Goal: Transaction & Acquisition: Purchase product/service

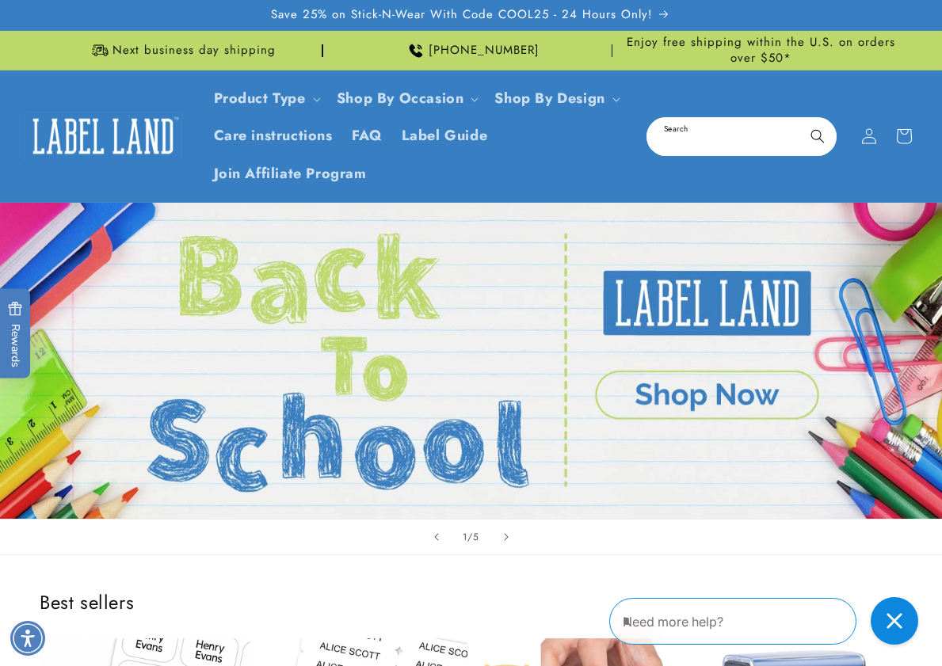
click at [694, 124] on input "Search" at bounding box center [741, 137] width 187 height 36
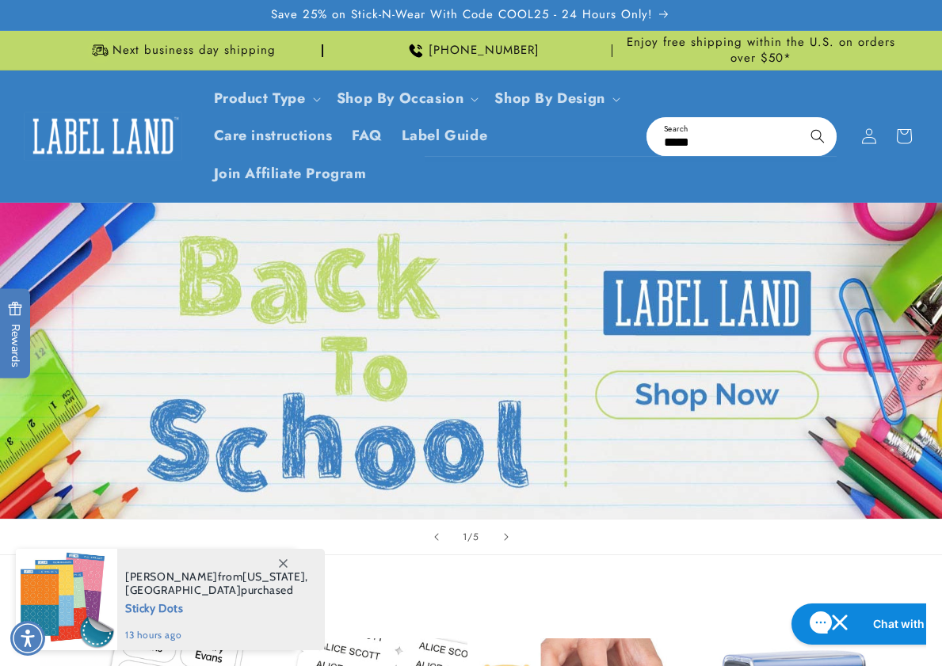
type input "*****"
click at [800, 119] on button "Search" at bounding box center [817, 136] width 35 height 35
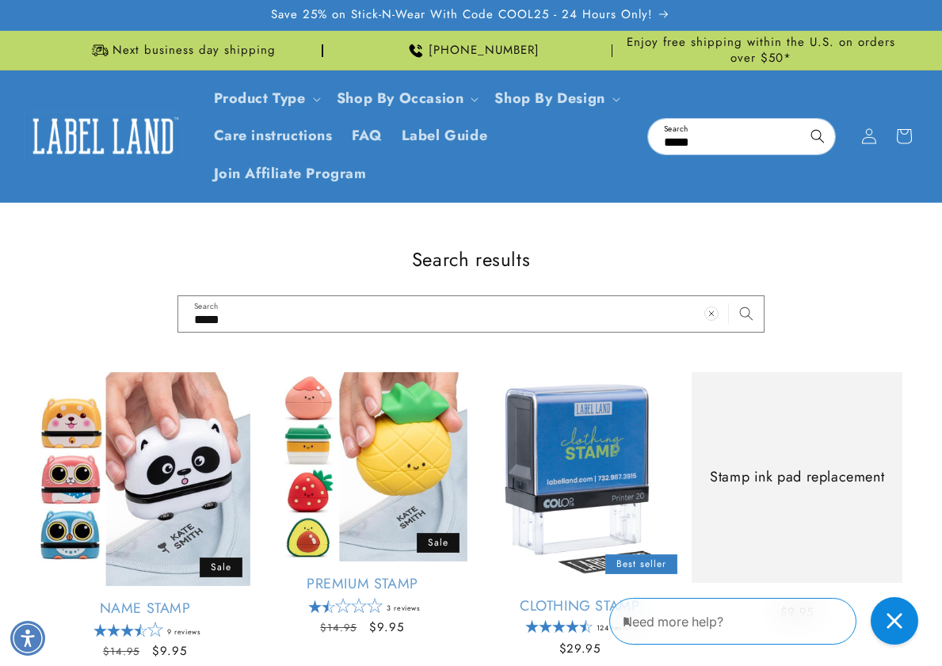
click at [873, 319] on div "Search results ***** Search" at bounding box center [471, 290] width 942 height 86
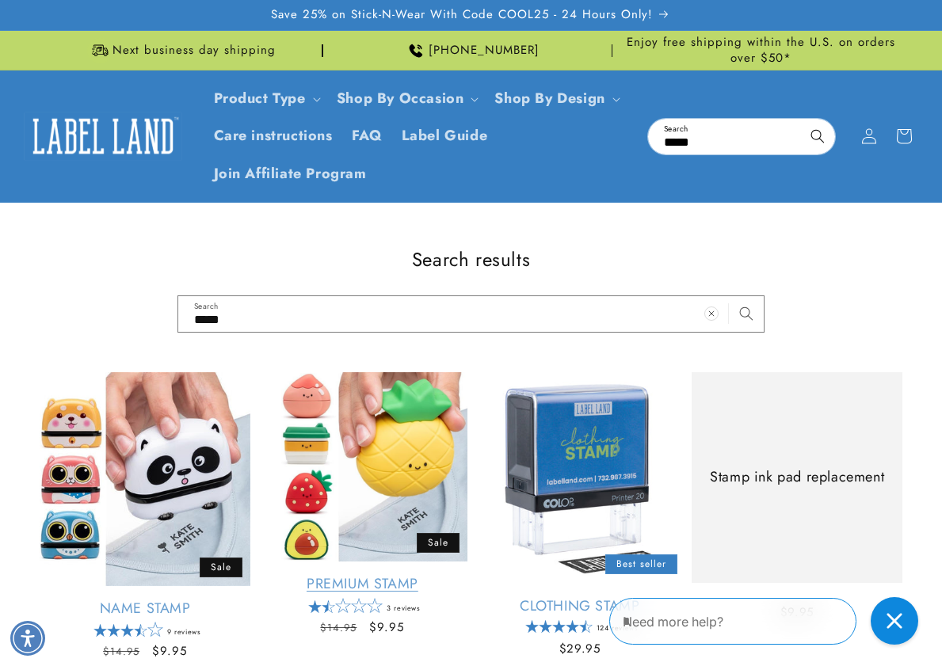
click at [402, 575] on link "Premium Stamp" at bounding box center [362, 584] width 211 height 18
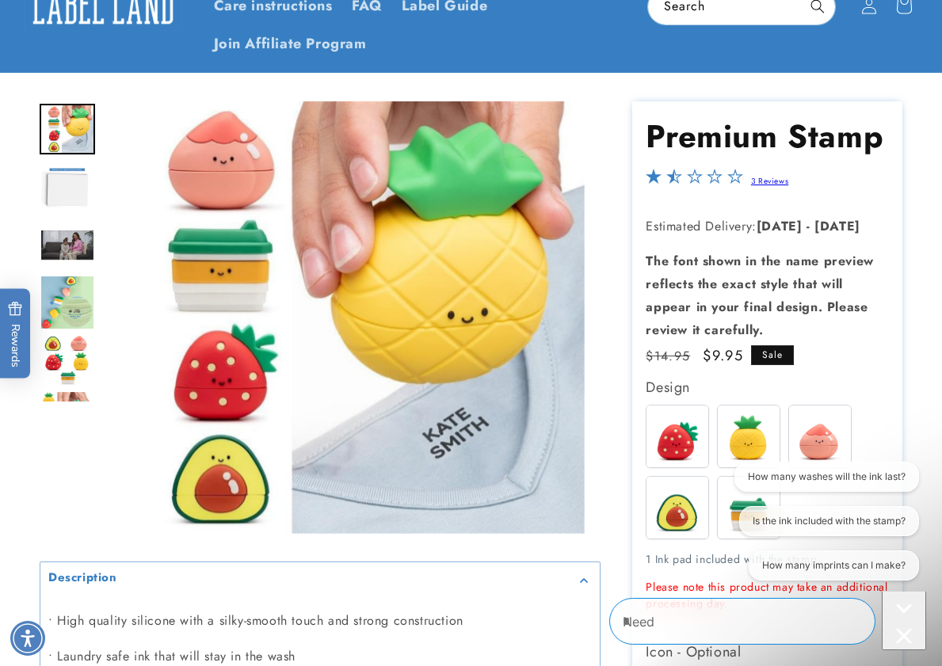
scroll to position [317, 0]
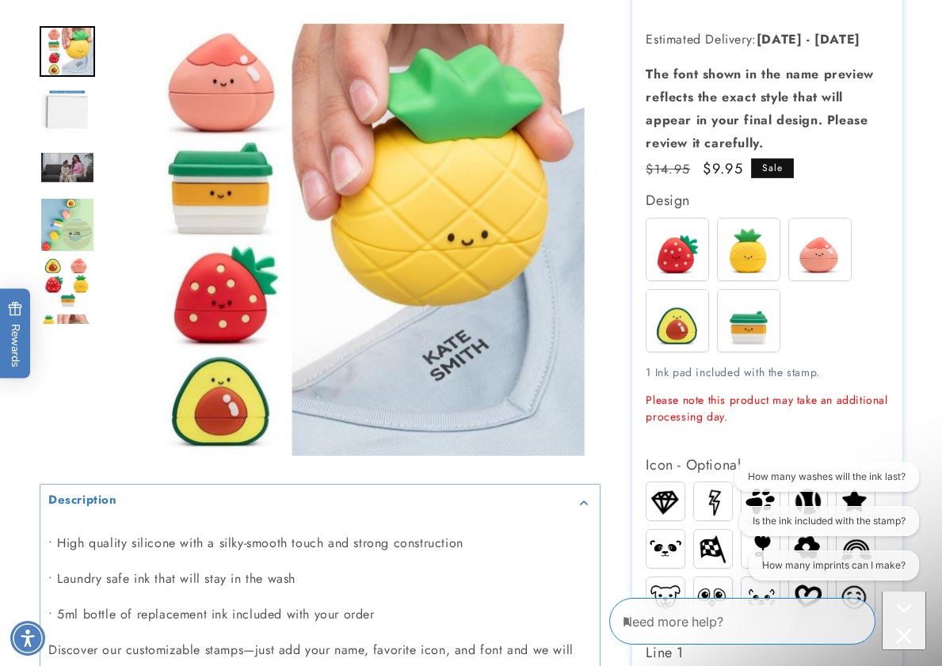
click at [758, 268] on img at bounding box center [749, 250] width 62 height 62
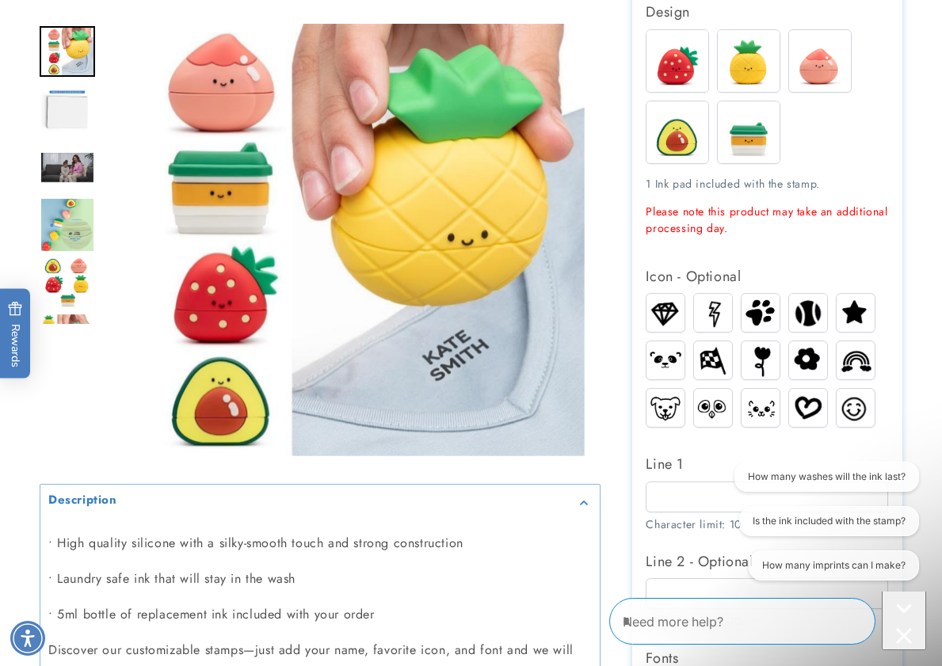
scroll to position [554, 0]
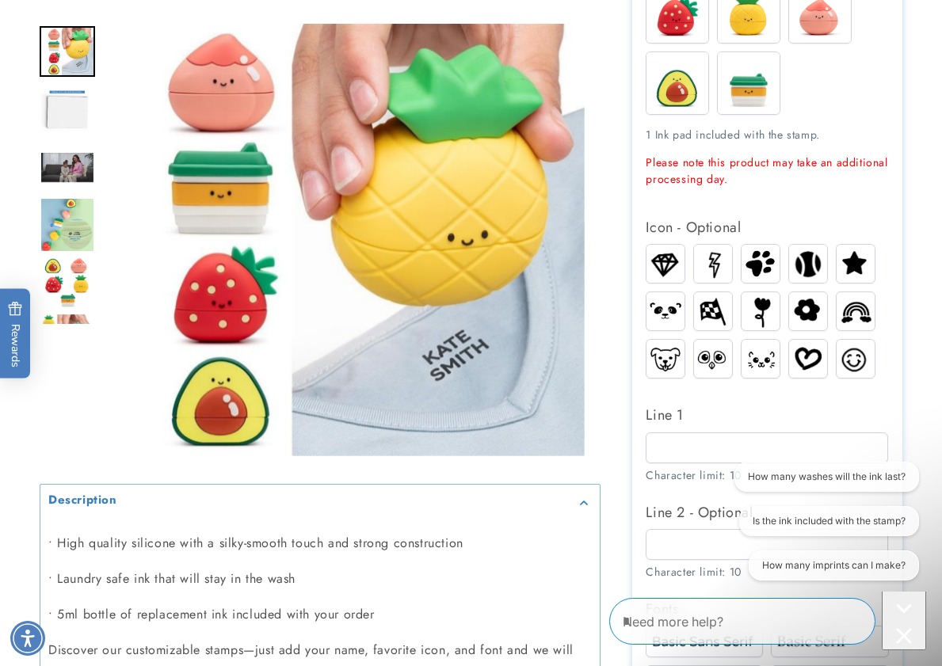
click at [905, 628] on div "Close conversation starters" at bounding box center [904, 638] width 32 height 20
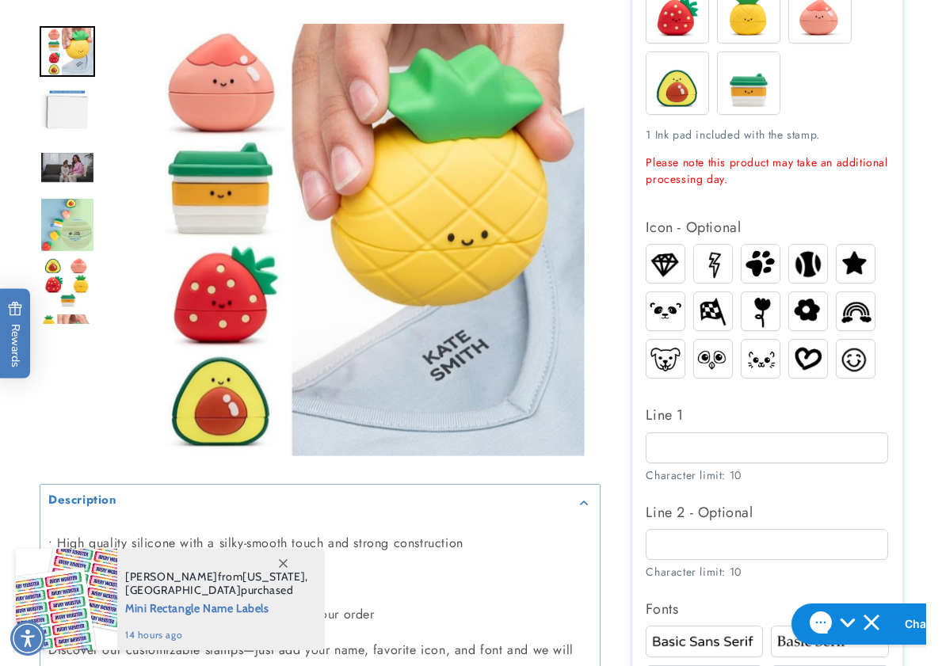
click at [768, 304] on img at bounding box center [760, 311] width 31 height 38
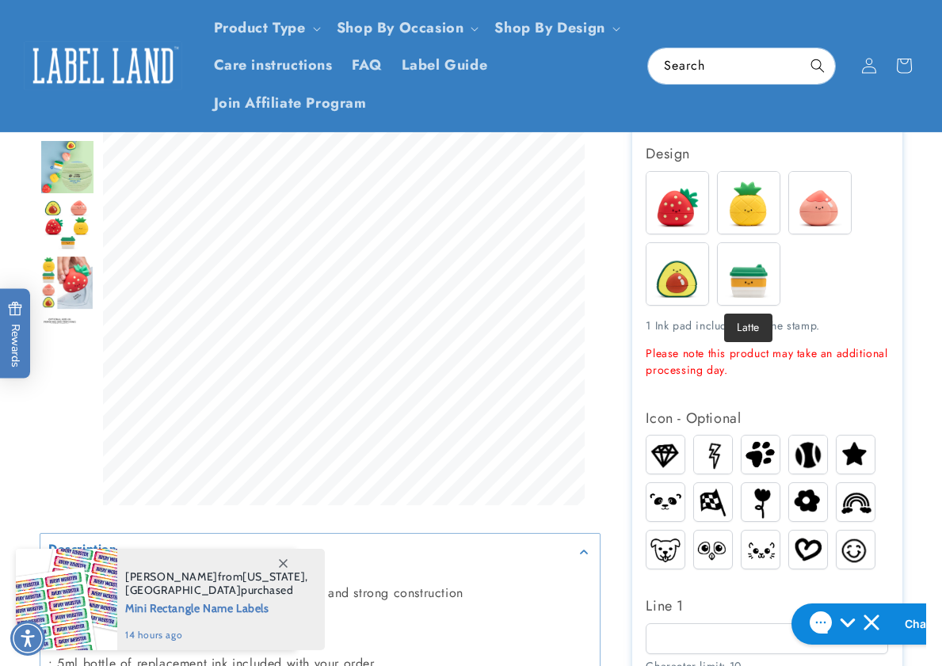
scroll to position [317, 0]
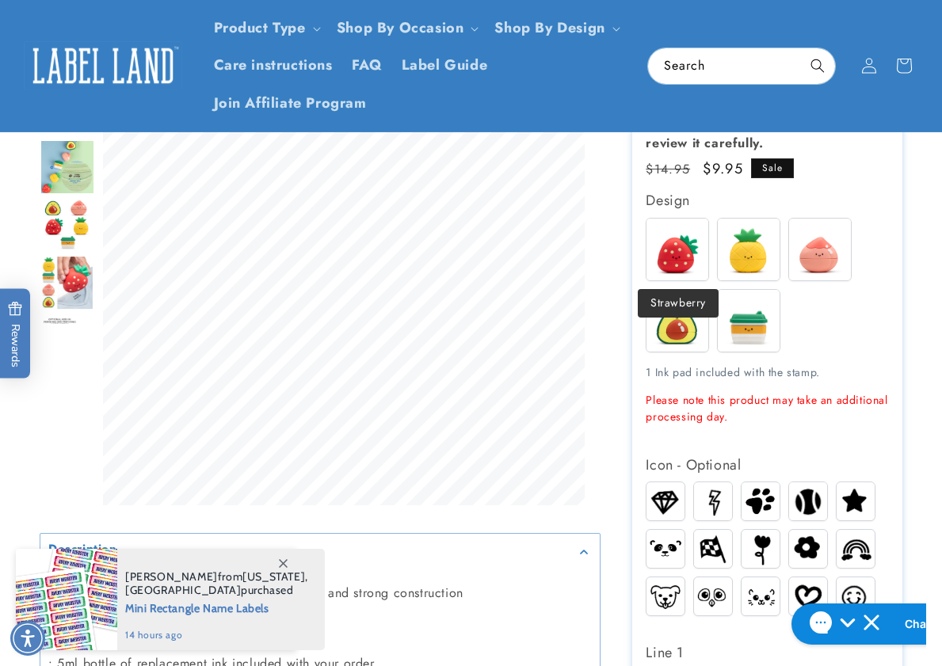
click at [701, 257] on img at bounding box center [677, 250] width 62 height 62
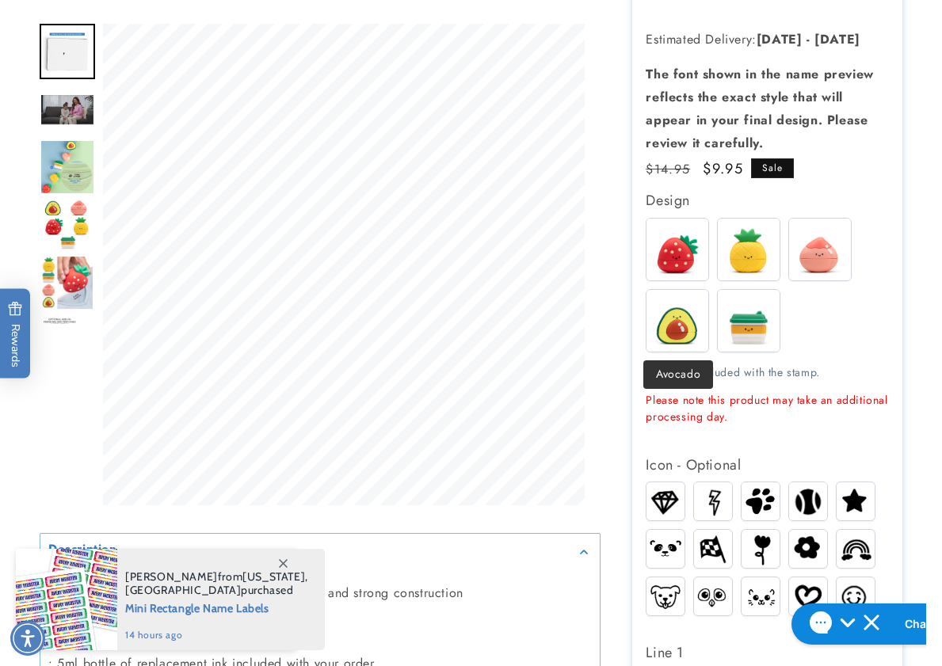
scroll to position [475, 0]
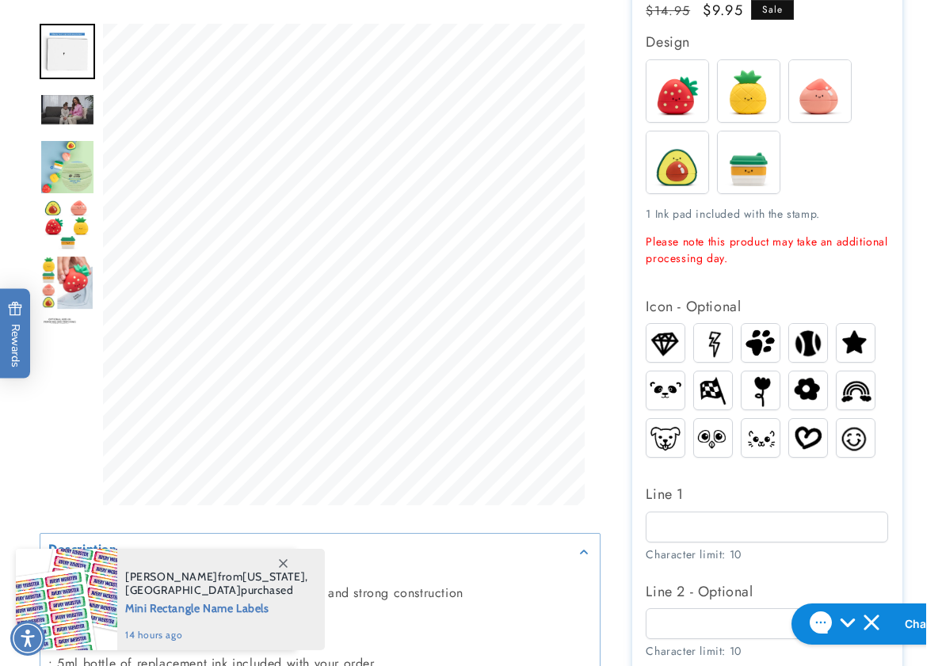
click at [764, 391] on img at bounding box center [760, 390] width 31 height 38
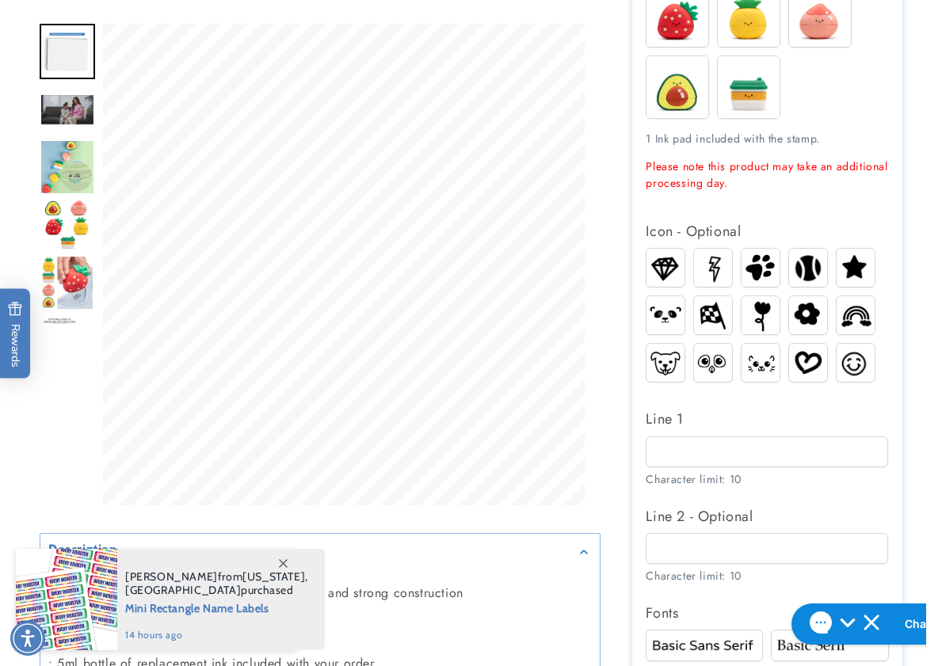
scroll to position [713, 0]
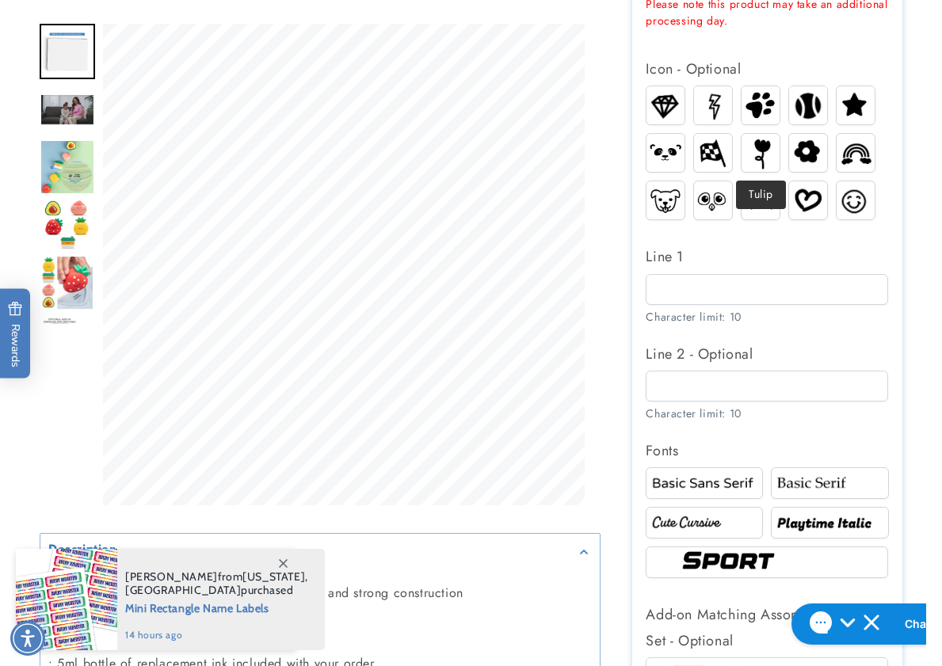
click at [767, 145] on img at bounding box center [760, 153] width 31 height 38
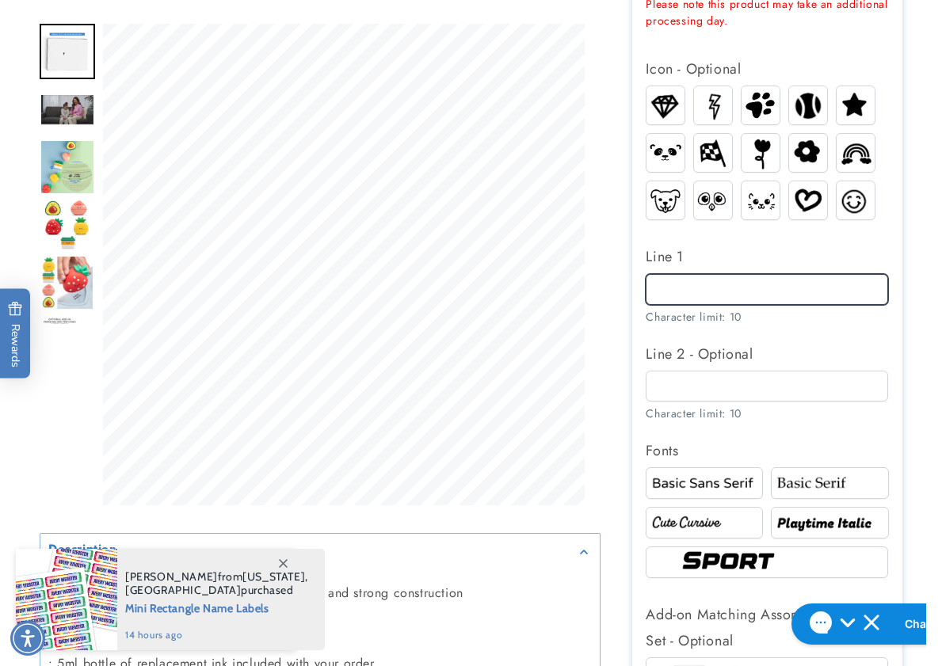
click at [669, 288] on input "Line 1" at bounding box center [766, 289] width 242 height 31
paste input "****"
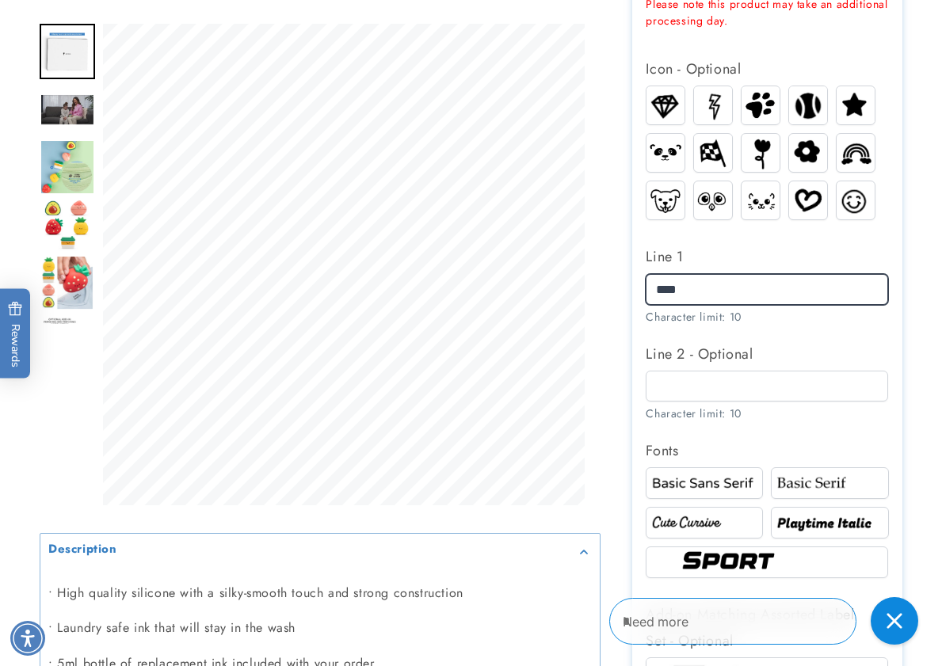
type input "****"
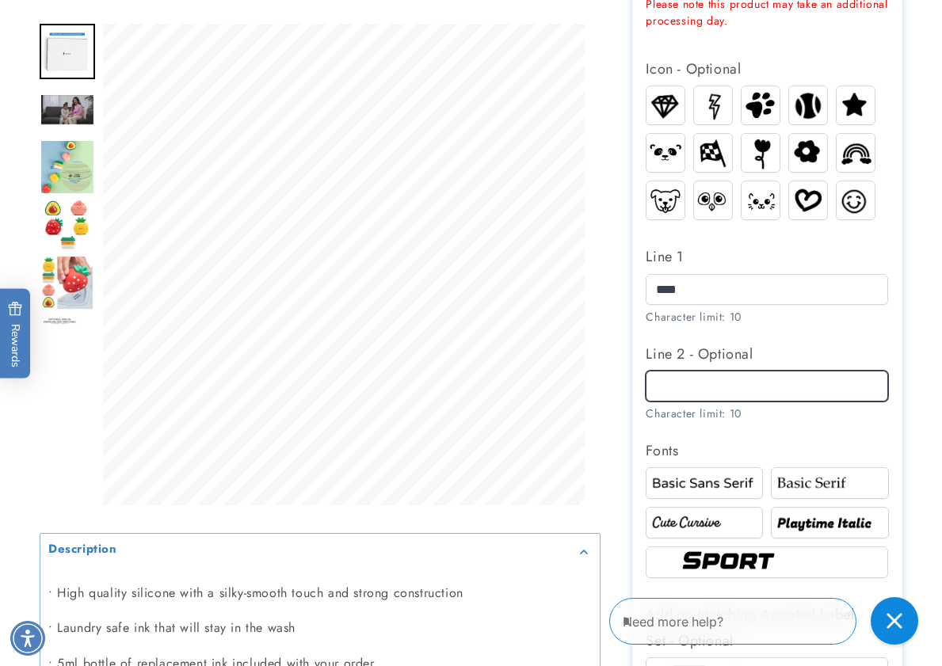
click at [741, 384] on input "Line 2 - Optional" at bounding box center [766, 386] width 242 height 31
paste input "****"
type input "****"
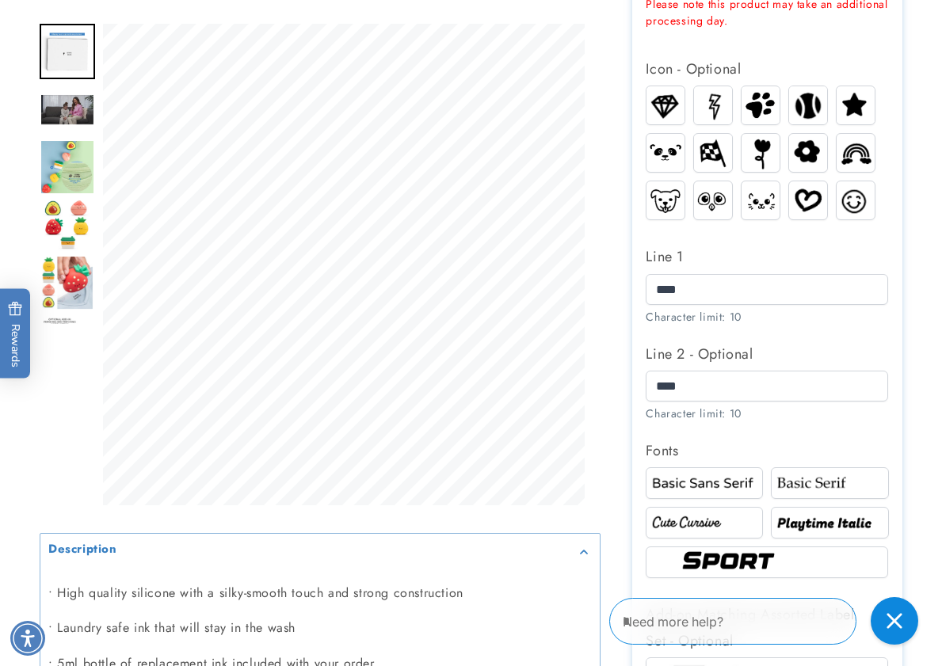
click at [808, 531] on img at bounding box center [829, 523] width 112 height 19
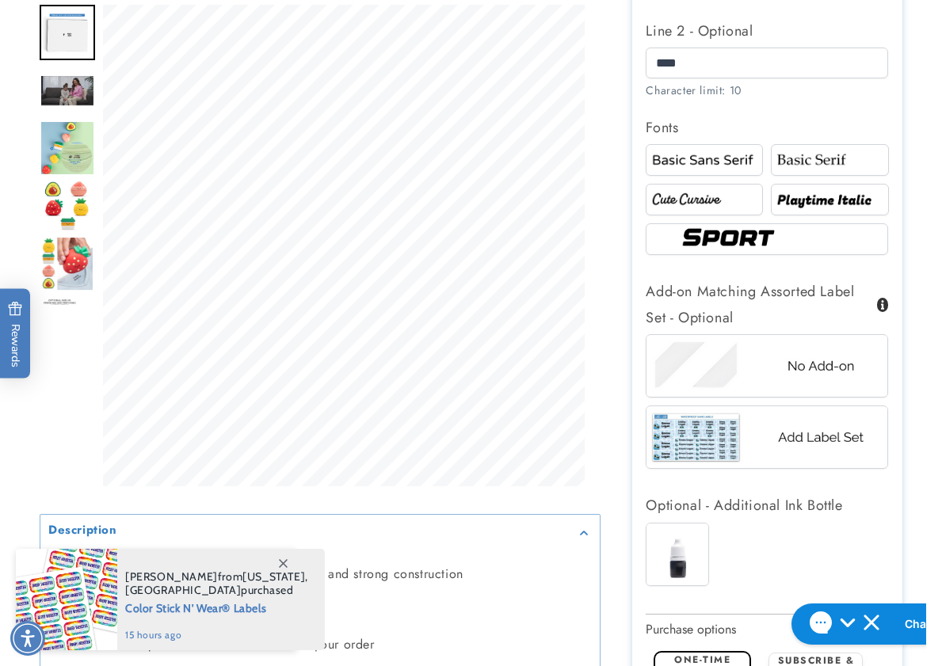
scroll to position [1109, 0]
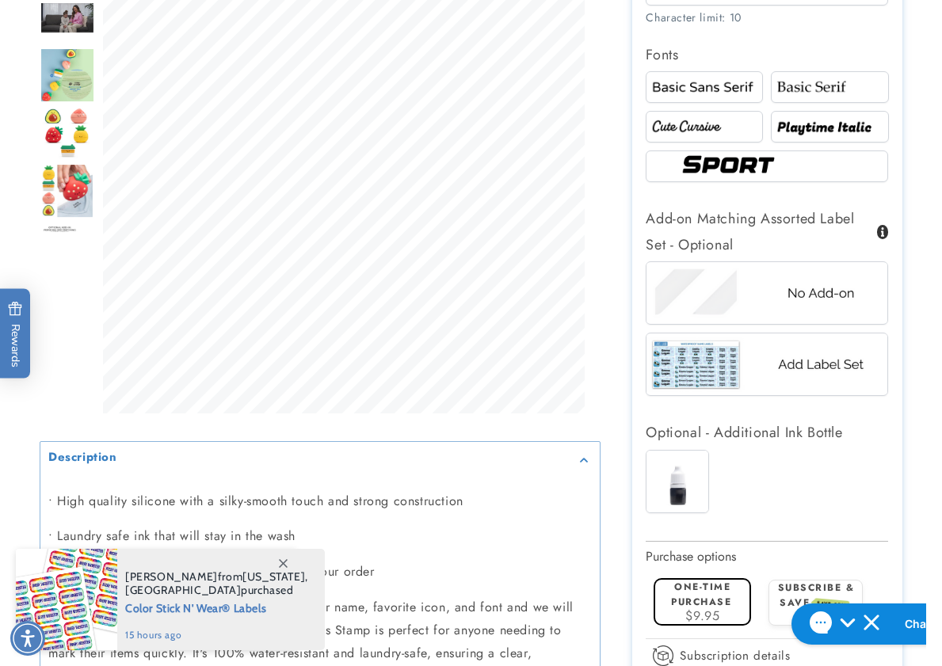
click at [689, 493] on img at bounding box center [677, 482] width 62 height 62
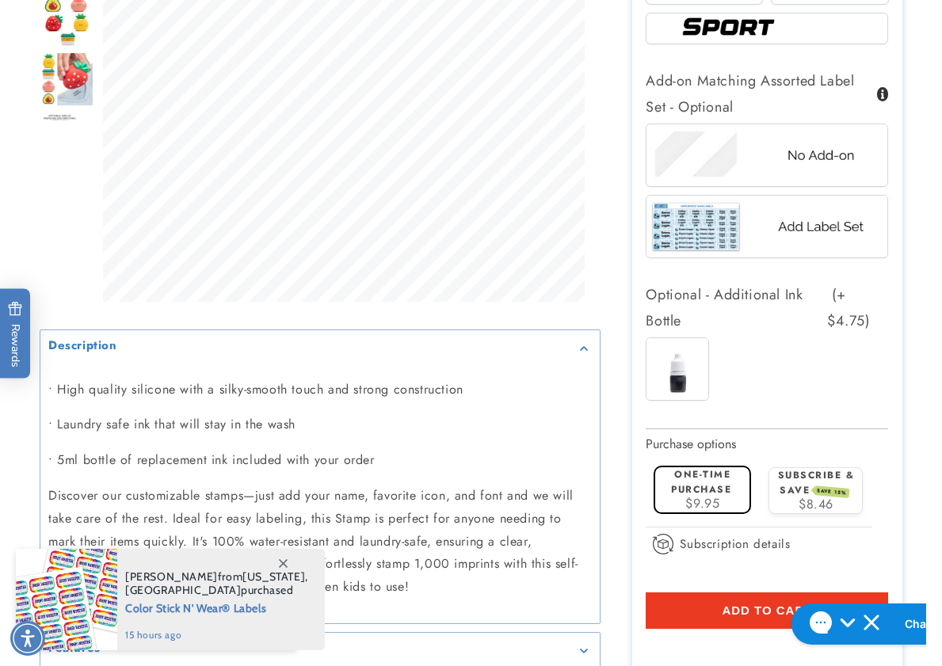
scroll to position [1346, 0]
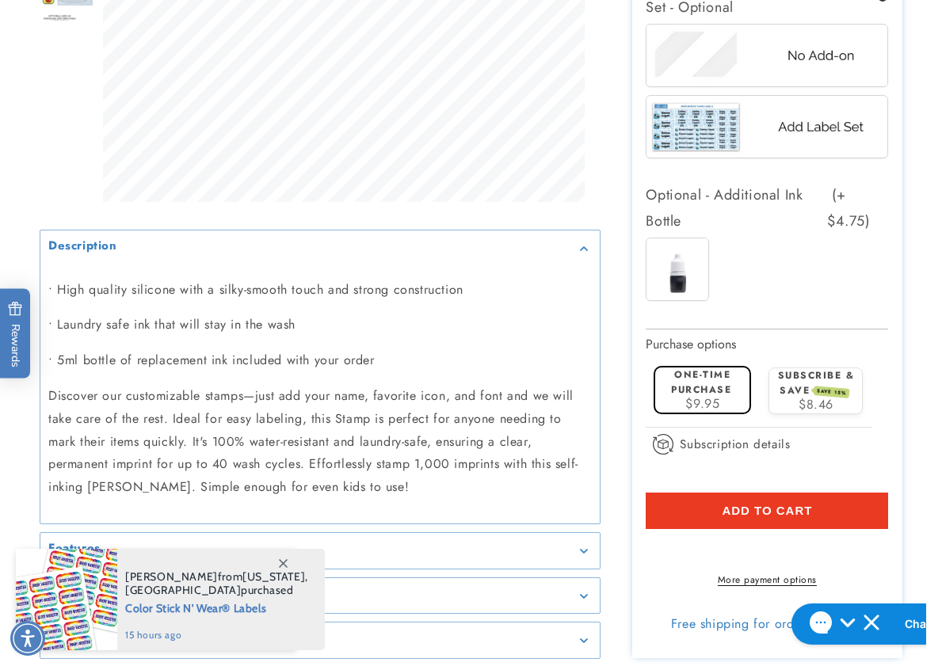
click at [682, 507] on button "Add to cart" at bounding box center [766, 511] width 242 height 36
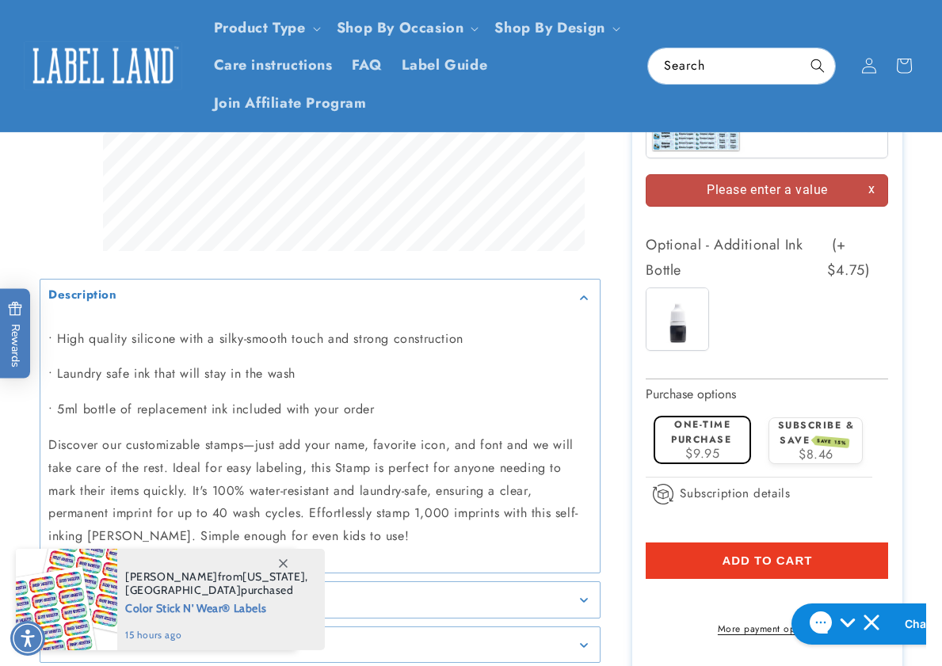
scroll to position [1237, 0]
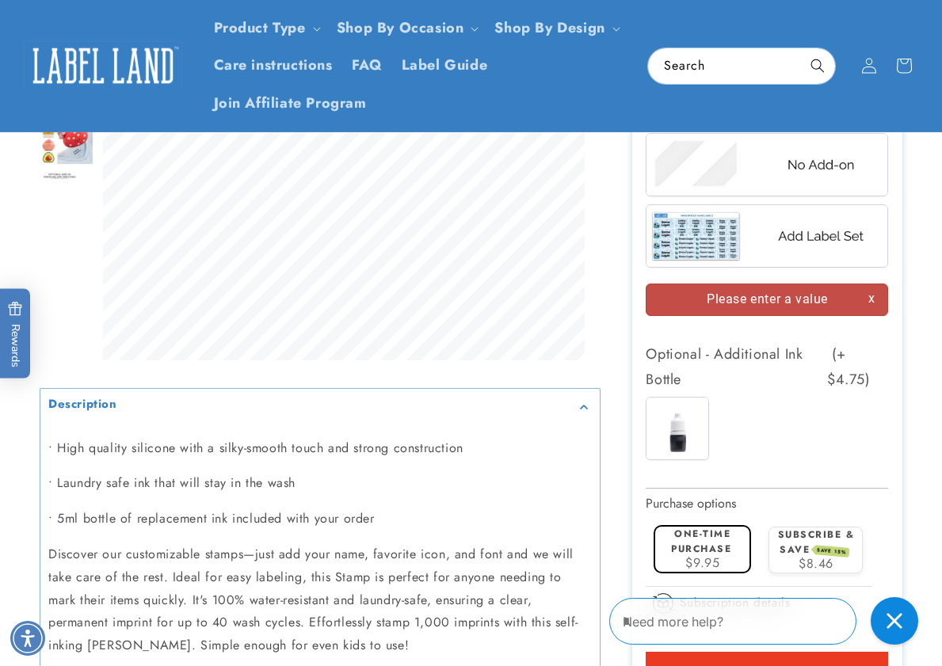
click at [741, 158] on img at bounding box center [766, 165] width 241 height 60
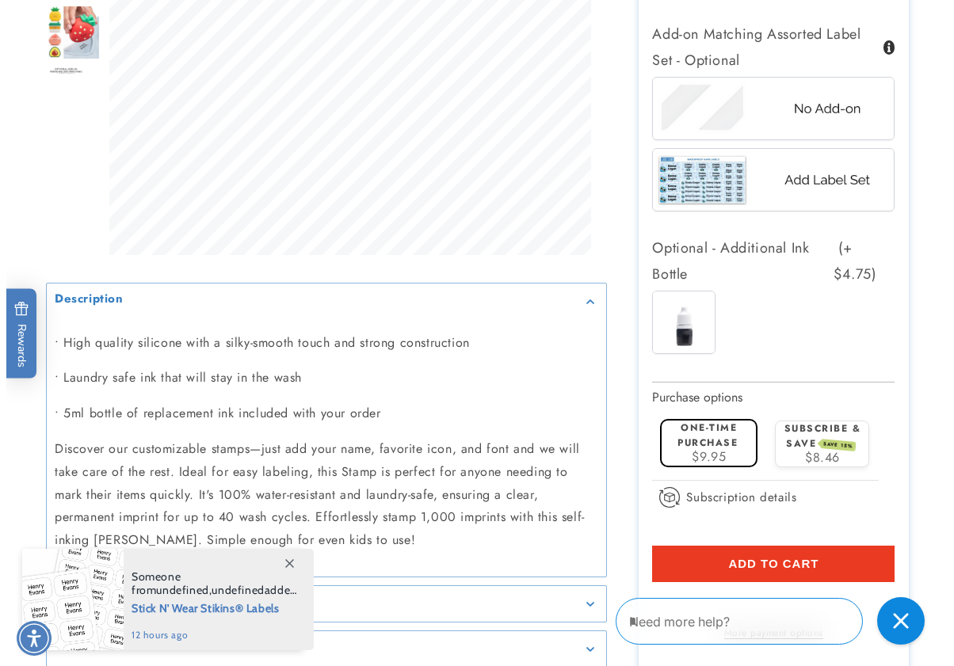
scroll to position [1396, 0]
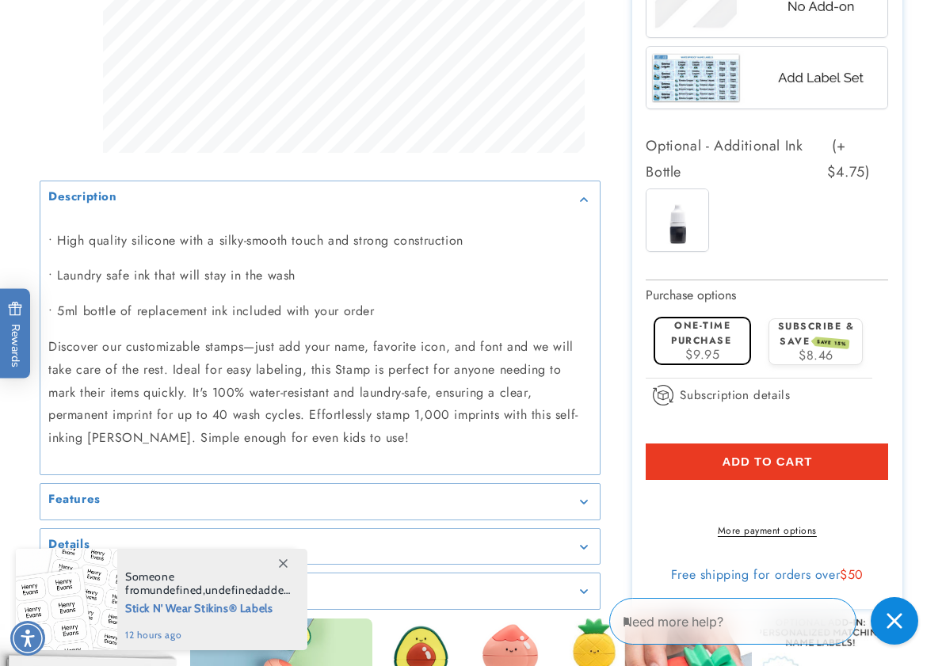
click at [695, 465] on button "Add to cart" at bounding box center [766, 462] width 242 height 36
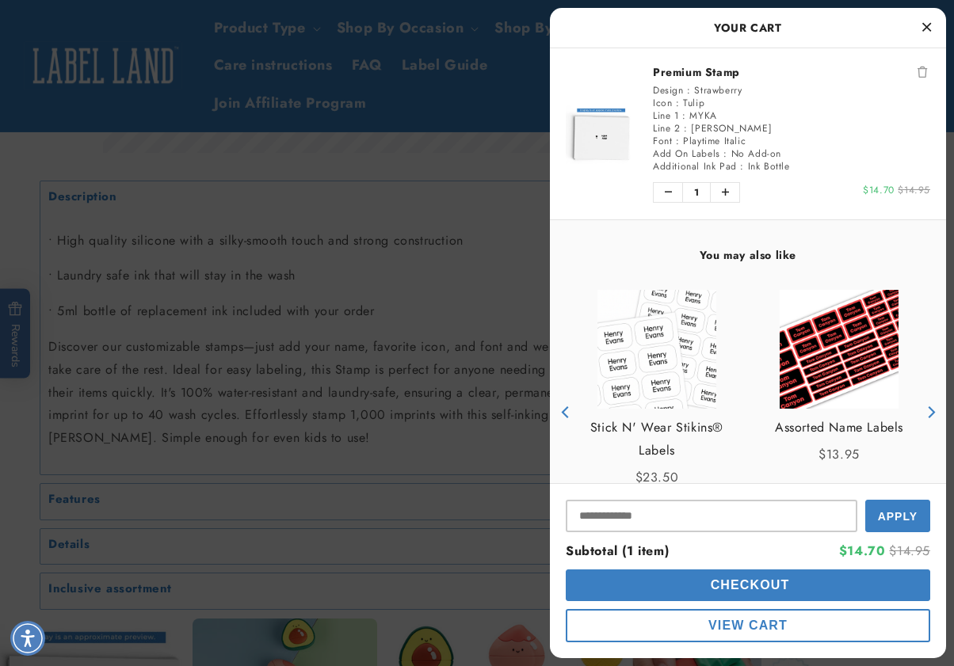
click at [691, 589] on button "Checkout" at bounding box center [748, 585] width 364 height 32
